Goal: Task Accomplishment & Management: Manage account settings

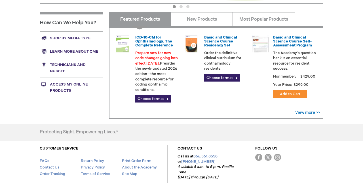
scroll to position [199, 0]
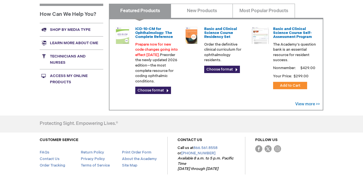
click at [77, 75] on link "Access My Online Products" at bounding box center [72, 79] width 64 height 20
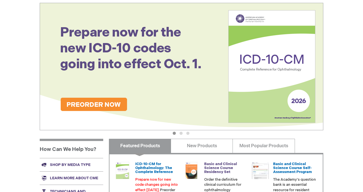
scroll to position [0, 0]
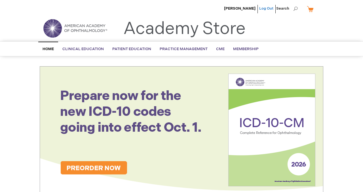
click at [266, 8] on link "Log Out" at bounding box center [266, 8] width 14 height 5
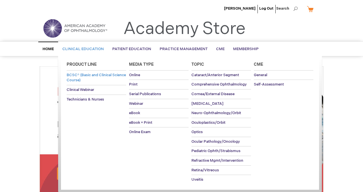
click at [104, 74] on span "BCSC® (Basic and Clinical Science Course)" at bounding box center [96, 78] width 59 height 10
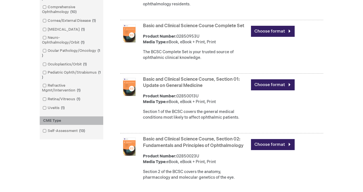
scroll to position [231, 0]
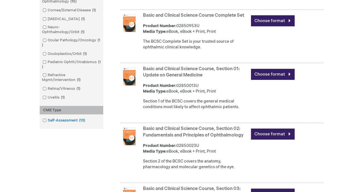
click at [48, 121] on span at bounding box center [48, 120] width 0 height 5
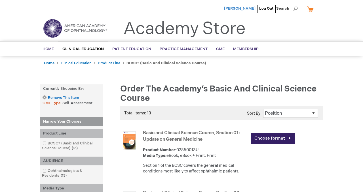
click at [250, 8] on span "[PERSON_NAME]" at bounding box center [239, 8] width 31 height 5
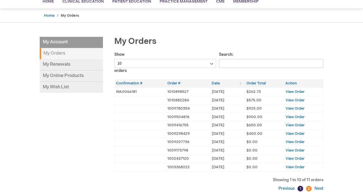
scroll to position [47, 0]
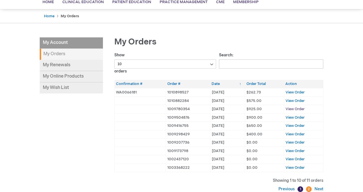
click at [296, 107] on span "View Order" at bounding box center [295, 109] width 19 height 5
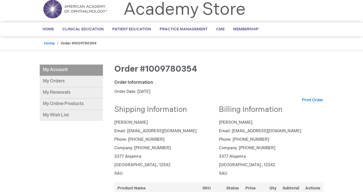
scroll to position [19, 0]
click at [56, 83] on link "My Orders" at bounding box center [71, 81] width 63 height 11
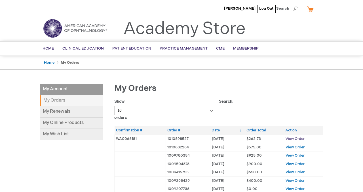
click at [294, 138] on span "View Order" at bounding box center [295, 139] width 19 height 5
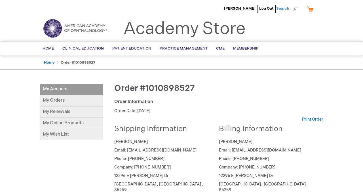
click at [286, 9] on span "Search" at bounding box center [287, 8] width 22 height 11
click at [297, 21] on div "Toggle Nav Academy Store" at bounding box center [181, 31] width 292 height 22
click at [237, 47] on span "Membership" at bounding box center [246, 48] width 26 height 5
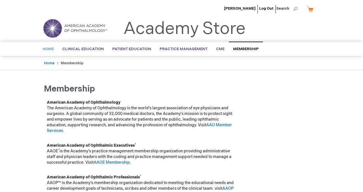
click at [47, 48] on span "Home" at bounding box center [48, 49] width 11 height 5
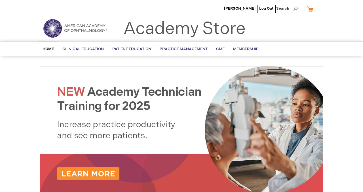
click at [311, 8] on link "My Cart" at bounding box center [313, 9] width 14 height 10
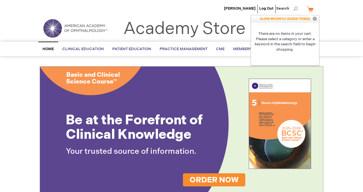
click at [311, 8] on link "My Cart" at bounding box center [313, 9] width 14 height 10
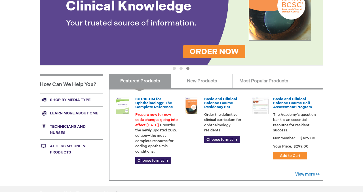
scroll to position [129, 0]
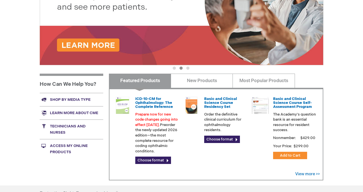
click at [69, 145] on link "Access My Online Products" at bounding box center [72, 149] width 64 height 20
